Goal: Information Seeking & Learning: Learn about a topic

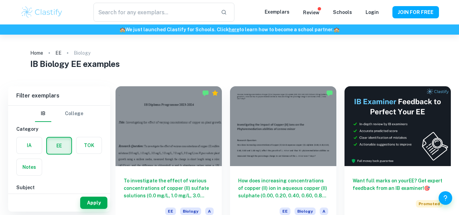
type input "Biology"
click at [108, 14] on input "text" at bounding box center [154, 12] width 122 height 19
click at [373, 12] on link "Login" at bounding box center [371, 12] width 13 height 5
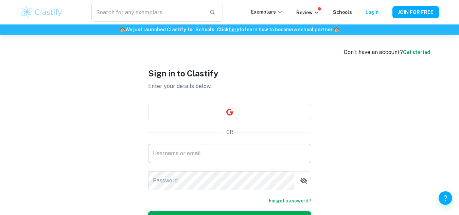
click at [181, 157] on input "Username or email" at bounding box center [229, 153] width 163 height 19
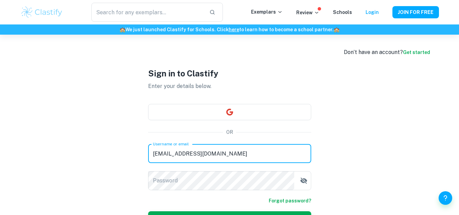
type input "[EMAIL_ADDRESS][DOMAIN_NAME]"
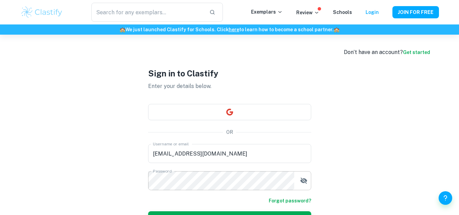
click at [304, 181] on icon "button" at bounding box center [303, 181] width 7 height 6
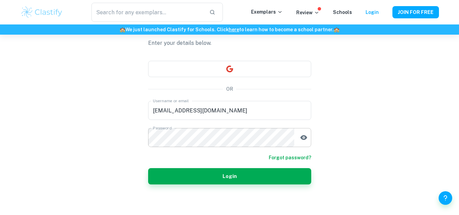
scroll to position [45, 0]
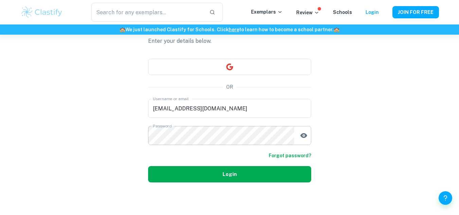
click at [279, 174] on button "Login" at bounding box center [229, 174] width 163 height 16
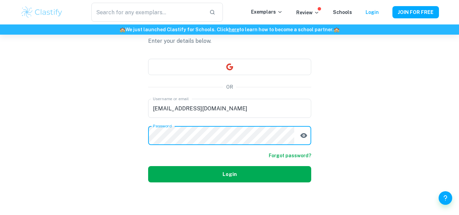
click at [204, 171] on button "Login" at bounding box center [229, 174] width 163 height 16
click at [188, 170] on button "Login" at bounding box center [229, 174] width 163 height 16
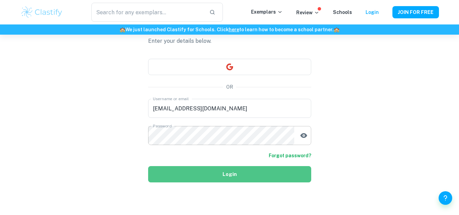
click at [194, 172] on button "Login" at bounding box center [229, 174] width 163 height 16
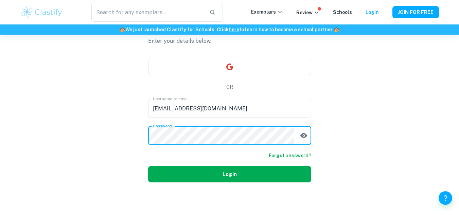
click at [186, 170] on button "Login" at bounding box center [229, 174] width 163 height 16
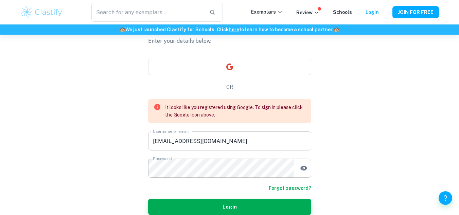
scroll to position [78, 0]
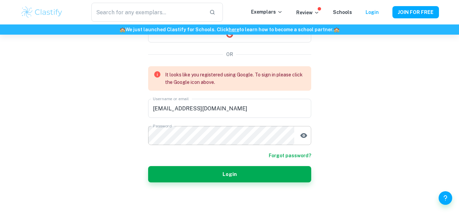
click at [284, 157] on link "Forgot password?" at bounding box center [290, 155] width 42 height 7
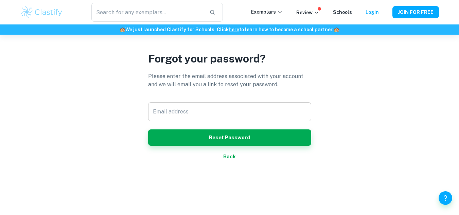
click at [194, 110] on input "Email address" at bounding box center [229, 111] width 163 height 19
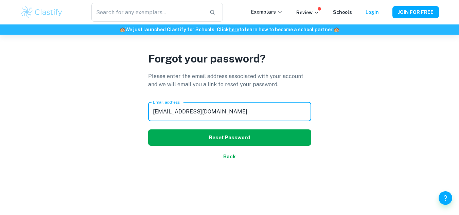
type input "[EMAIL_ADDRESS][DOMAIN_NAME]"
click at [221, 136] on button "Reset Password" at bounding box center [229, 137] width 163 height 16
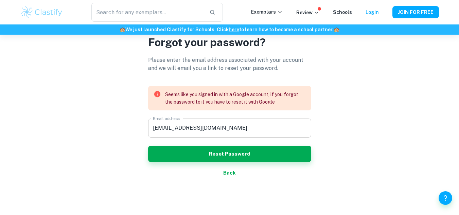
click at [233, 132] on input "[EMAIL_ADDRESS][DOMAIN_NAME]" at bounding box center [229, 128] width 163 height 19
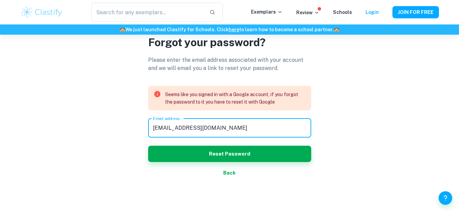
click at [230, 172] on div "Forgot your password? Please enter the email address associated with your accou…" at bounding box center [229, 107] width 163 height 215
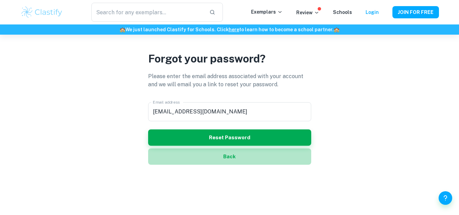
click at [227, 156] on button "Back" at bounding box center [229, 156] width 163 height 16
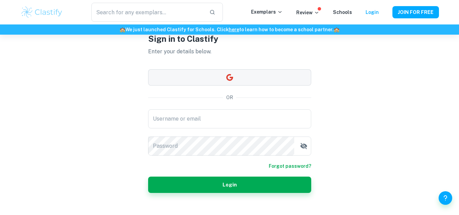
click at [213, 74] on button "button" at bounding box center [229, 77] width 163 height 16
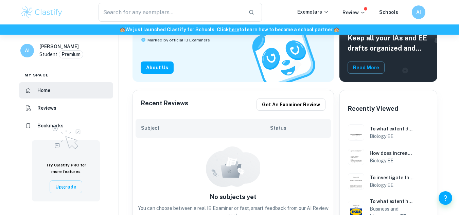
scroll to position [86, 0]
click at [302, 104] on button "Get an examiner review" at bounding box center [290, 104] width 69 height 12
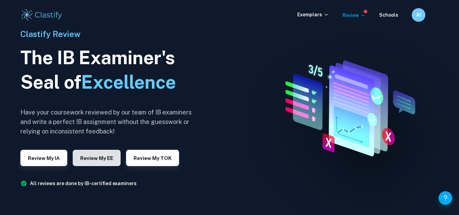
click at [107, 159] on button "Review my EE" at bounding box center [97, 158] width 48 height 16
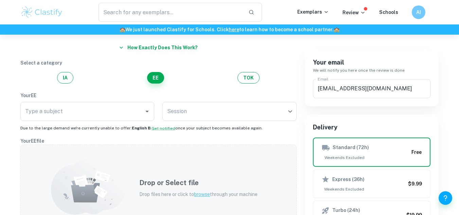
scroll to position [46, 0]
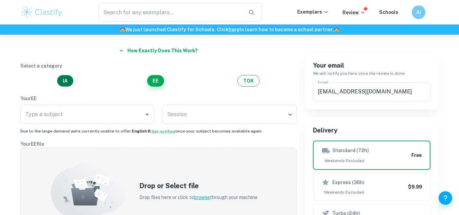
click at [61, 80] on button "IA" at bounding box center [65, 81] width 16 height 12
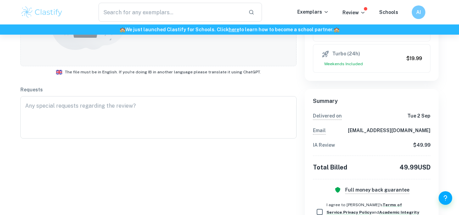
scroll to position [0, 0]
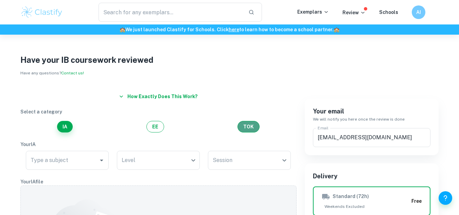
click at [254, 130] on button "TOK" at bounding box center [248, 127] width 22 height 12
click at [65, 126] on button "IA" at bounding box center [65, 127] width 16 height 12
click at [313, 12] on p "Exemplars" at bounding box center [313, 11] width 32 height 7
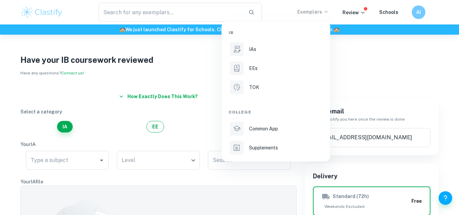
click at [395, 53] on div at bounding box center [229, 107] width 459 height 215
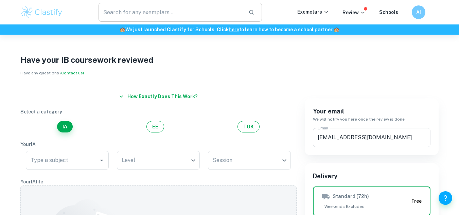
click at [151, 14] on input "text" at bounding box center [170, 12] width 145 height 19
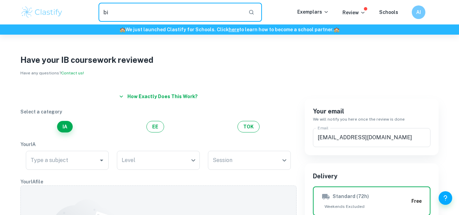
type input "b"
type input "s"
type input "p"
type input "enzyme activity spectrophotometer"
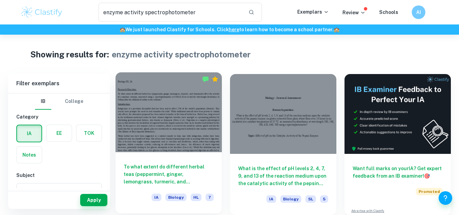
click at [174, 134] on div at bounding box center [168, 112] width 106 height 80
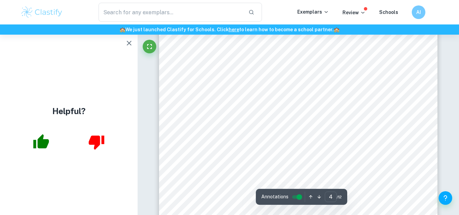
scroll to position [1197, 0]
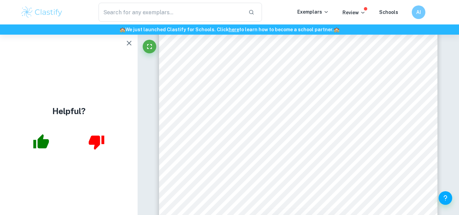
click at [174, 134] on div "Biology HL IA Filter Paper 5 - Funnel 5 - Thermoemeter 1 ±0.5°C Preliminary Tri…" at bounding box center [298, 160] width 278 height 360
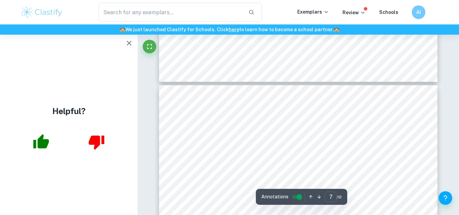
scroll to position [2189, 0]
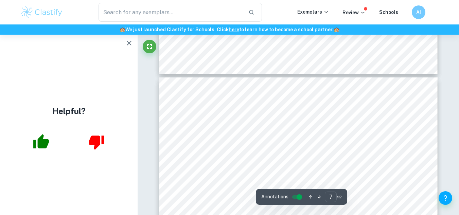
drag, startPoint x: 262, startPoint y: 24, endPoint x: 182, endPoint y: 199, distance: 193.1
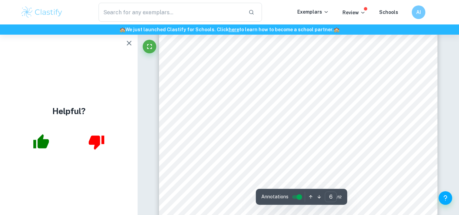
scroll to position [2044, 0]
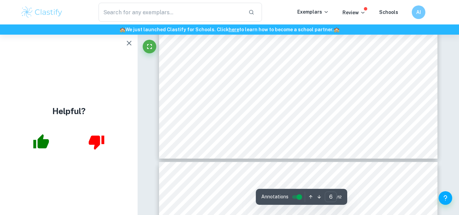
type input "7"
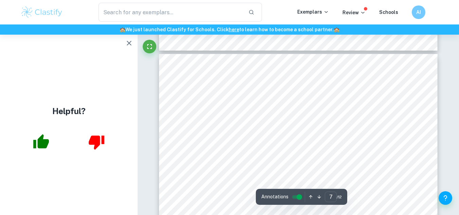
scroll to position [2213, 0]
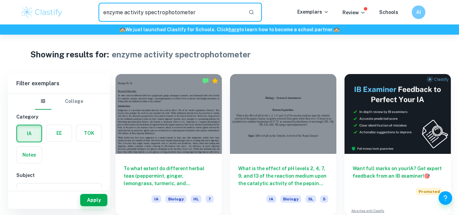
click at [145, 12] on input "enzyme activity spectrophotometer" at bounding box center [170, 12] width 145 height 19
click at [125, 12] on input "enzyme activity spectrophotometer" at bounding box center [170, 12] width 145 height 19
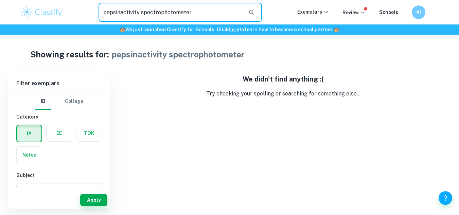
click at [120, 12] on input "pepsinactivity spectrophotometer" at bounding box center [170, 12] width 145 height 19
type input "pepsin activity spectrophotometer"
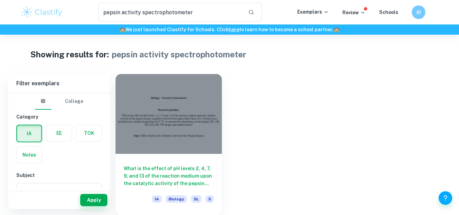
click at [243, 114] on div "What is the effect of pH levels 2, 4, 7, 9, and 13 of the reaction medium upon …" at bounding box center [278, 140] width 343 height 149
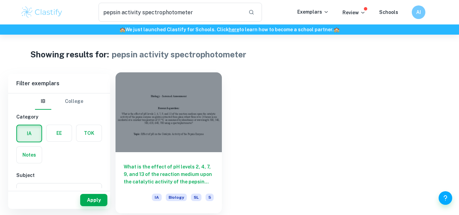
click at [174, 171] on h6 "What is the effect of pH levels 2, 4, 7, 9, and 13 of the reaction medium upon …" at bounding box center [169, 174] width 90 height 22
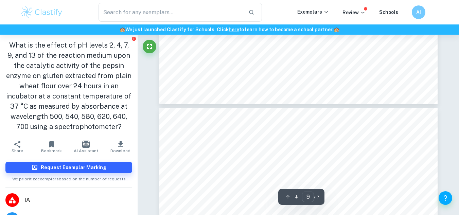
type input "10"
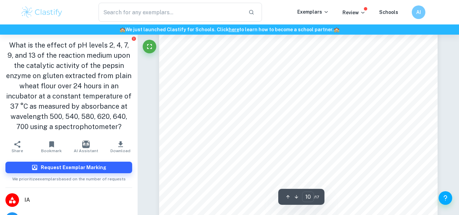
scroll to position [3372, 0]
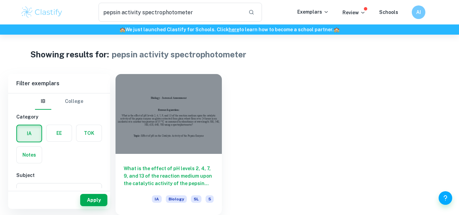
click at [63, 135] on label "button" at bounding box center [59, 133] width 25 height 16
click at [0, 0] on input "radio" at bounding box center [0, 0] width 0 height 0
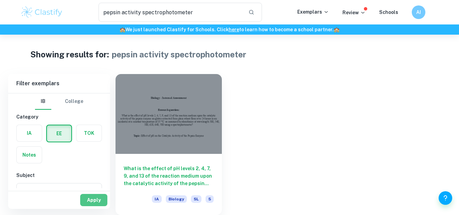
click at [90, 204] on button "Apply" at bounding box center [93, 200] width 27 height 12
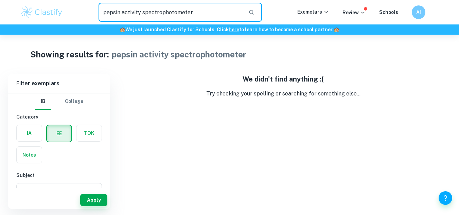
click at [120, 12] on input "pepsin activity spectrophotometer" at bounding box center [170, 12] width 145 height 19
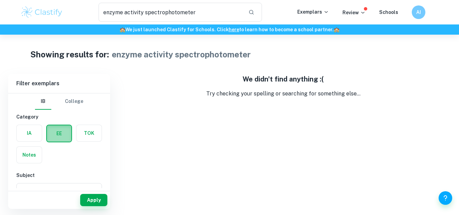
click at [60, 139] on label "button" at bounding box center [59, 133] width 24 height 16
click at [0, 0] on input "radio" at bounding box center [0, 0] width 0 height 0
click at [177, 116] on div "We didn't find anything :( Try checking your spelling or searching for somethin…" at bounding box center [282, 141] width 335 height 135
click at [143, 13] on input "enzyme activity spectrophotometer" at bounding box center [170, 12] width 145 height 19
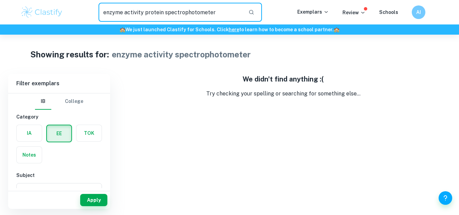
type input "enzyme activity protein spectrophotometer"
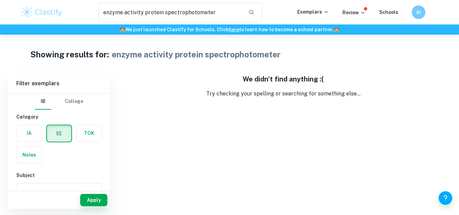
click at [26, 129] on label "button" at bounding box center [29, 133] width 25 height 16
click at [0, 0] on input "radio" at bounding box center [0, 0] width 0 height 0
click at [17, 125] on button "IA" at bounding box center [29, 133] width 24 height 16
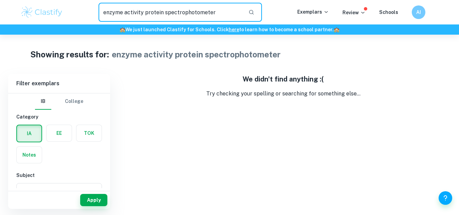
drag, startPoint x: 161, startPoint y: 13, endPoint x: 98, endPoint y: 5, distance: 63.0
click at [98, 5] on input "enzyme activity protein spectrophotometer" at bounding box center [170, 12] width 145 height 19
type input "heavy metal ion on enzyme activity spectrophotometer"
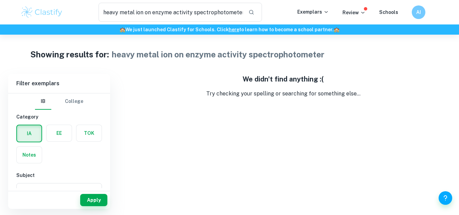
click at [58, 133] on label "button" at bounding box center [59, 133] width 25 height 16
click at [0, 0] on input "radio" at bounding box center [0, 0] width 0 height 0
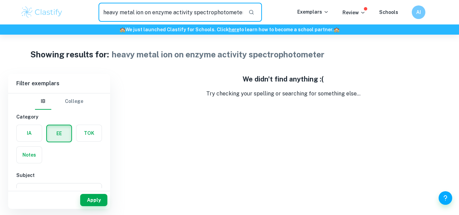
click at [125, 11] on input "heavy metal ion on enzyme activity spectrophotometer" at bounding box center [170, 12] width 145 height 19
drag, startPoint x: 103, startPoint y: 12, endPoint x: 242, endPoint y: 20, distance: 139.5
click at [242, 20] on input "heavy metal ion on enzyme activity spectrophotometer" at bounding box center [170, 12] width 145 height 19
type input "heavy metal enzyme activity"
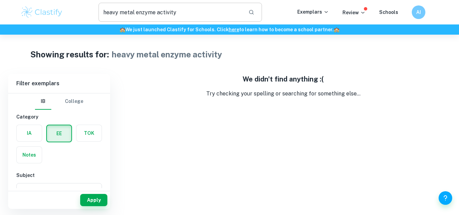
click at [186, 12] on input "heavy metal enzyme activity" at bounding box center [170, 12] width 145 height 19
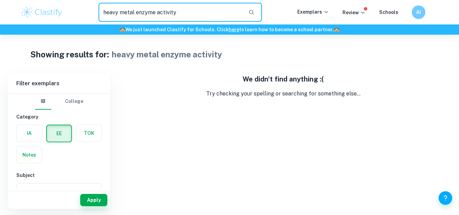
drag, startPoint x: 178, startPoint y: 13, endPoint x: 102, endPoint y: 17, distance: 76.8
click at [102, 17] on input "heavy metal enzyme activity" at bounding box center [170, 12] width 145 height 19
type input "h"
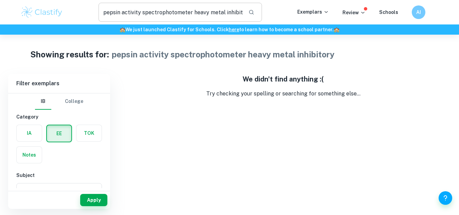
click at [140, 13] on input "pepsin activity spectrophotometer heavy metal inhibitory" at bounding box center [170, 12] width 145 height 19
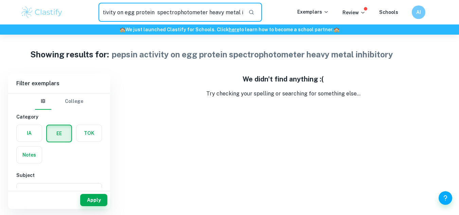
scroll to position [0, 41]
drag, startPoint x: 230, startPoint y: 11, endPoint x: 252, endPoint y: 16, distance: 22.5
click at [252, 16] on div "pepsin activity on egg protein spectrophotometer heavy metal inhibitory ​" at bounding box center [180, 12] width 164 height 19
type input "pepsin activity on egg protein spectrophotometer"
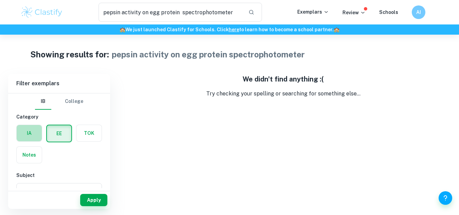
click at [31, 132] on label "button" at bounding box center [29, 133] width 25 height 16
click at [0, 0] on input "radio" at bounding box center [0, 0] width 0 height 0
click at [17, 125] on button "IA" at bounding box center [29, 133] width 24 height 16
